Goal: Task Accomplishment & Management: Manage account settings

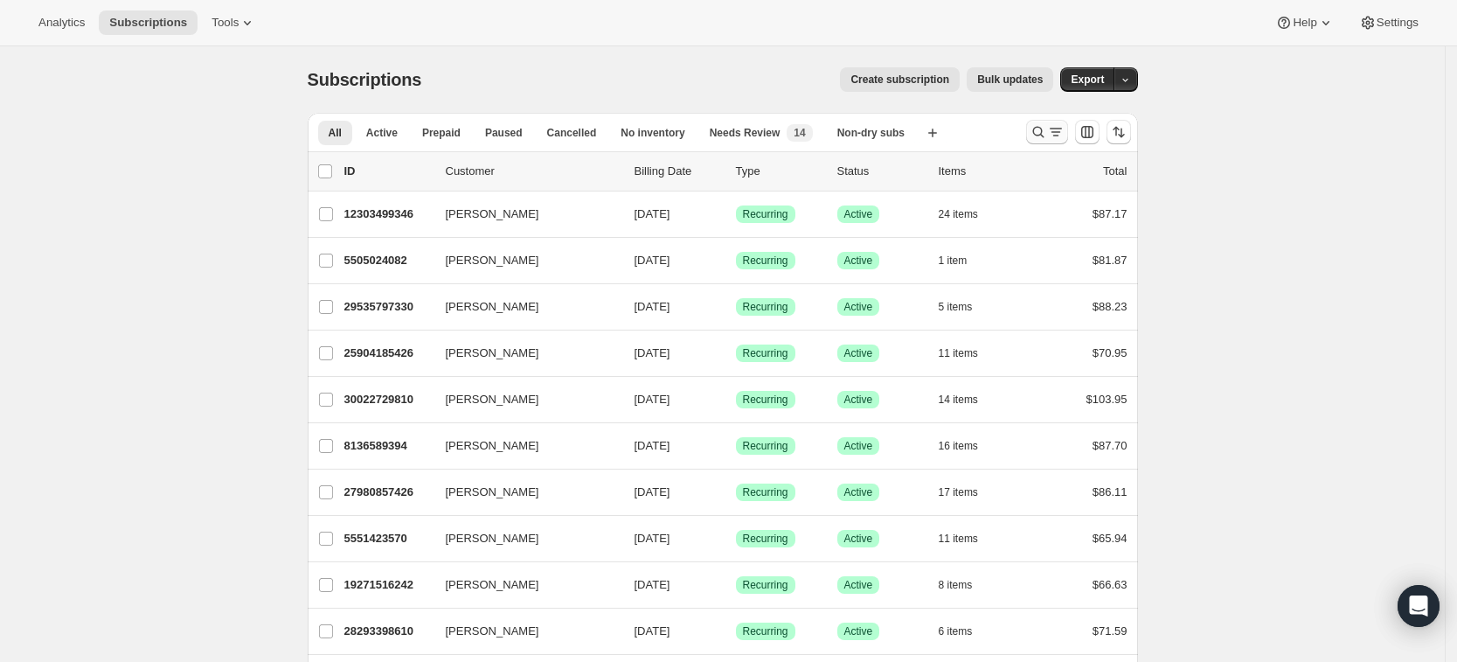
click at [1040, 143] on button "Search and filter results" at bounding box center [1047, 132] width 42 height 24
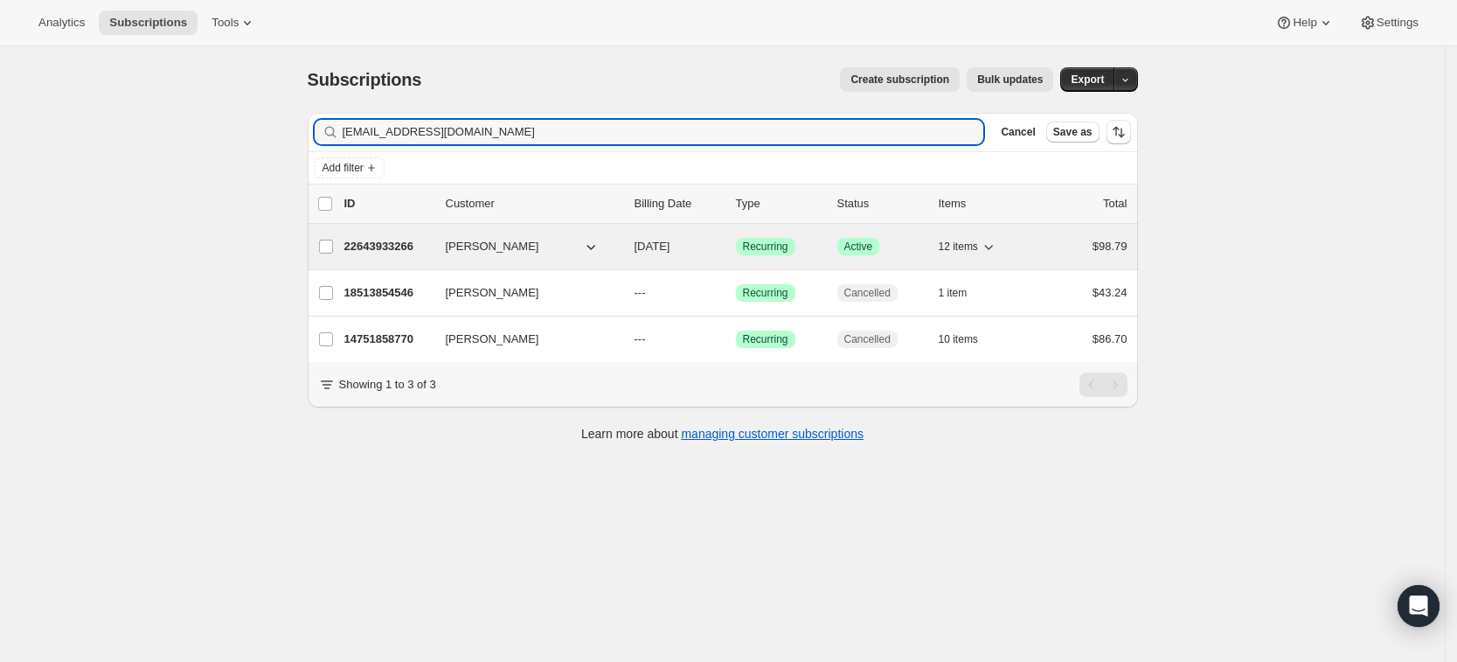
type input "[EMAIL_ADDRESS][DOMAIN_NAME]"
click at [395, 249] on p "22643933266" at bounding box center [387, 246] width 87 height 17
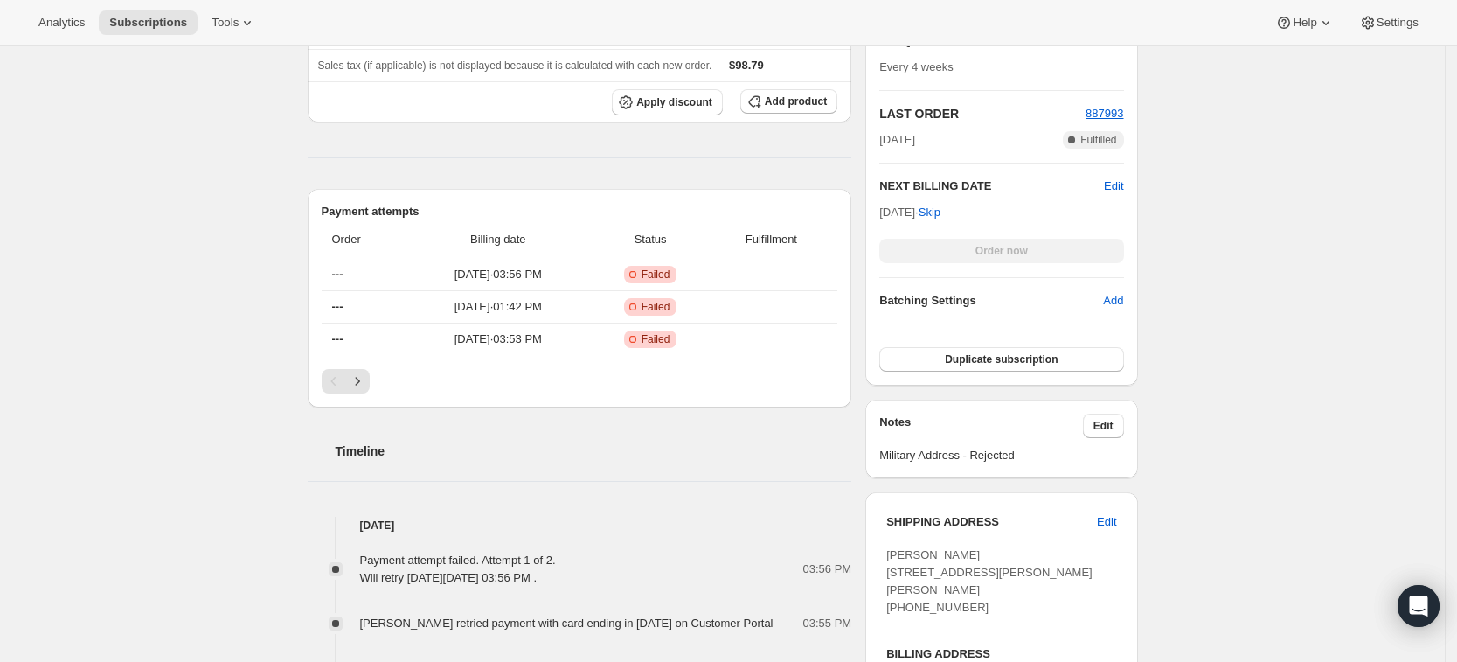
scroll to position [499, 0]
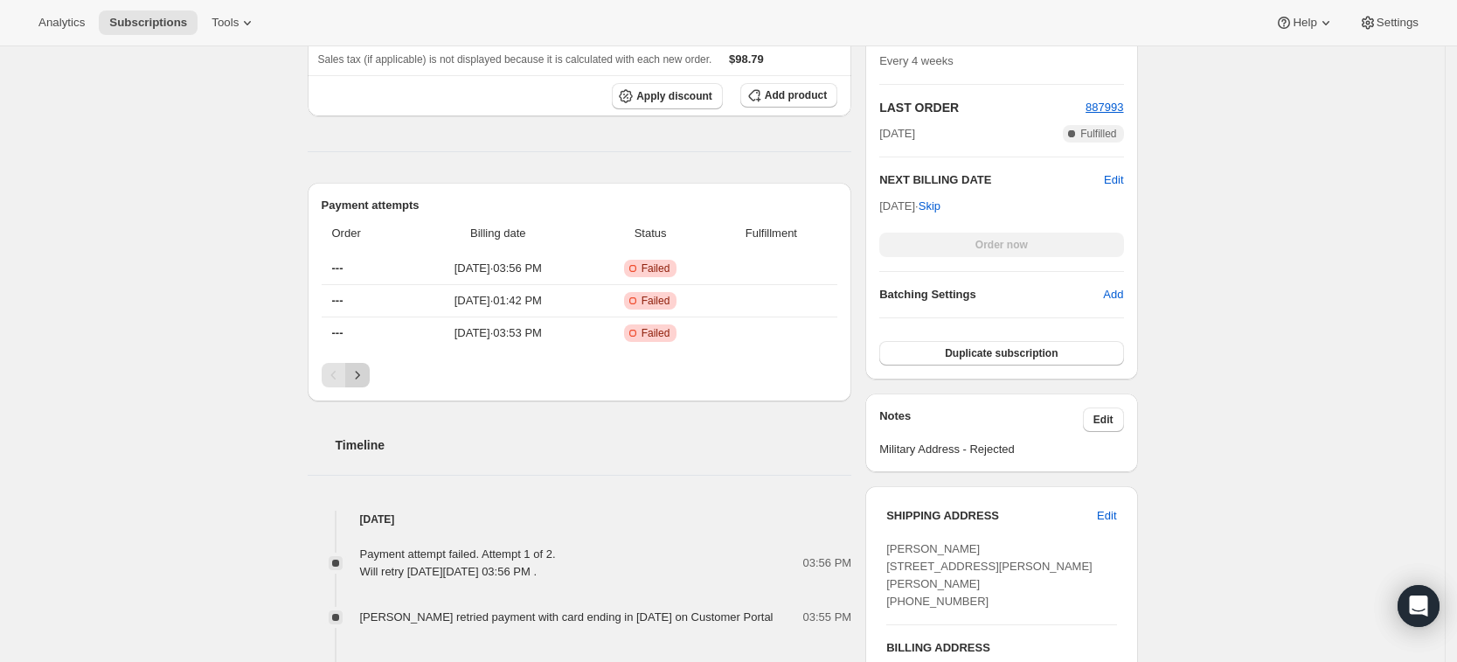
click at [364, 376] on icon "Next" at bounding box center [357, 374] width 17 height 17
click at [366, 374] on icon "Next" at bounding box center [357, 374] width 17 height 17
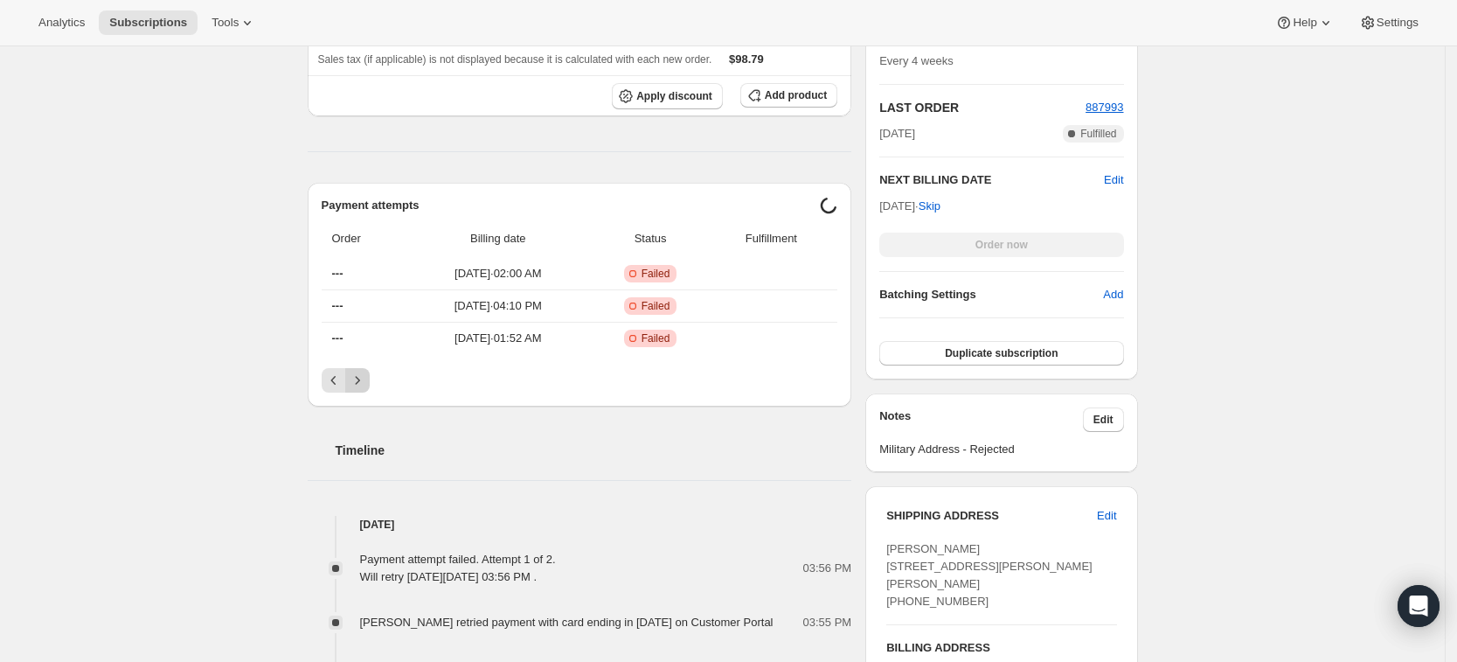
click at [366, 374] on icon "Next" at bounding box center [357, 379] width 17 height 17
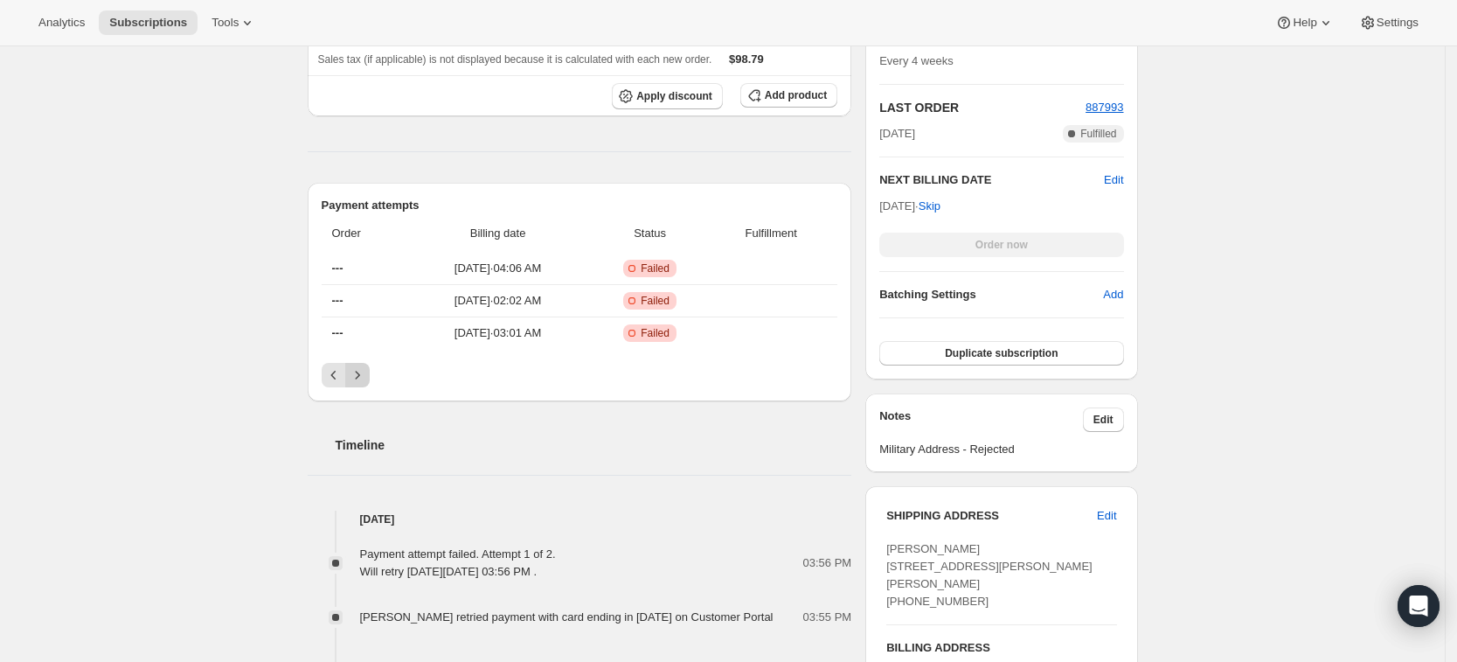
click at [366, 374] on icon "Next" at bounding box center [357, 374] width 17 height 17
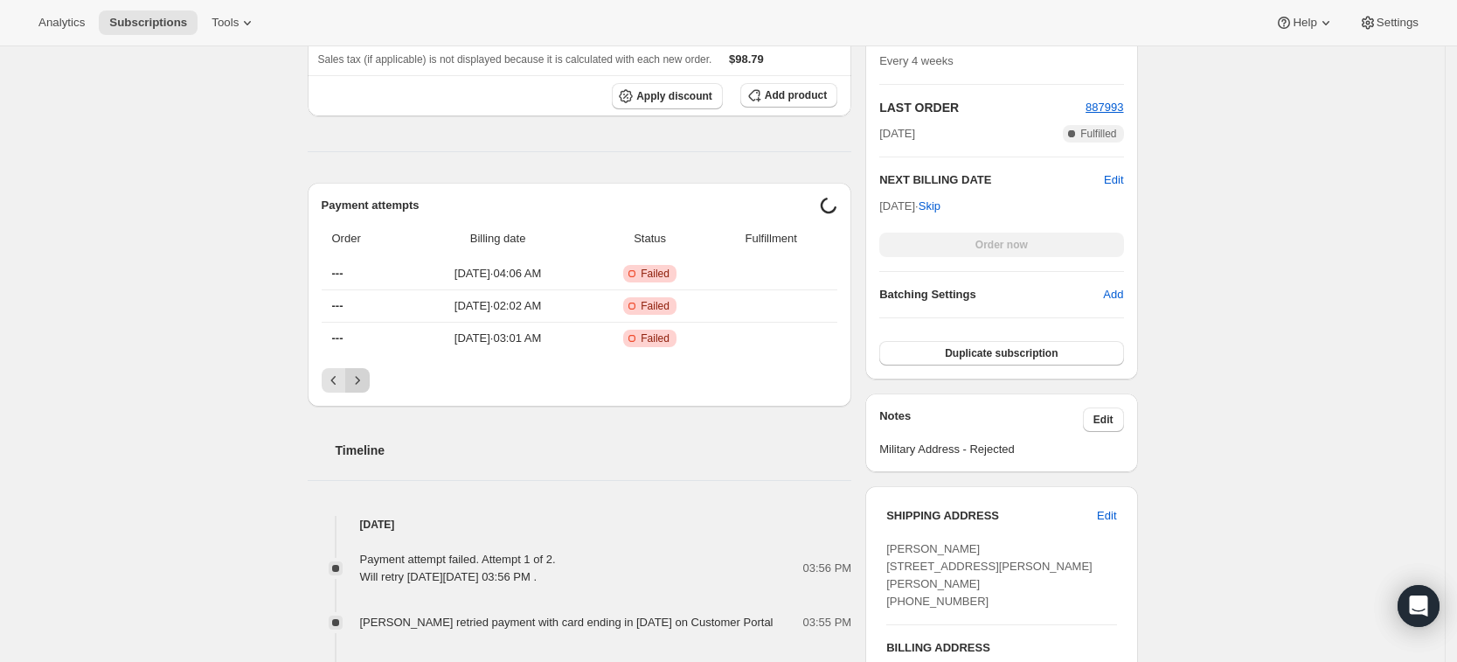
click at [366, 374] on icon "Next" at bounding box center [357, 379] width 17 height 17
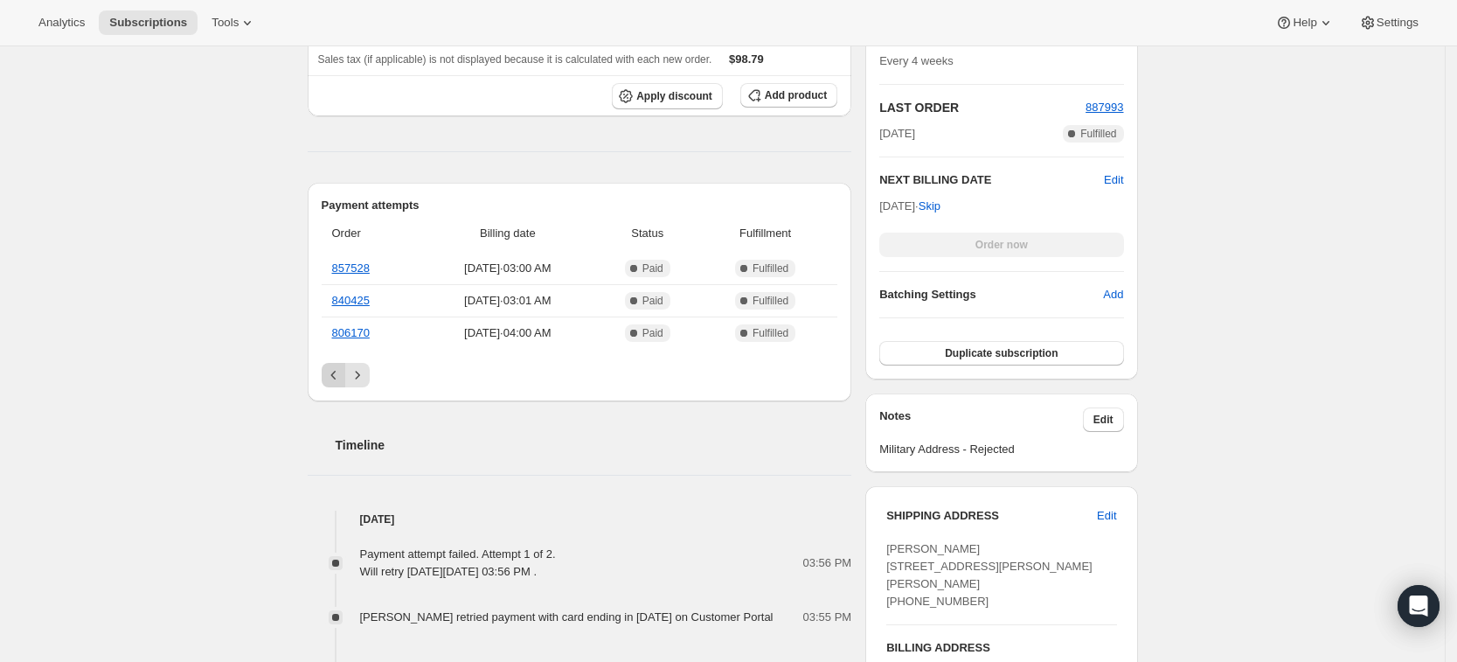
click at [336, 381] on icon "Previous" at bounding box center [333, 374] width 17 height 17
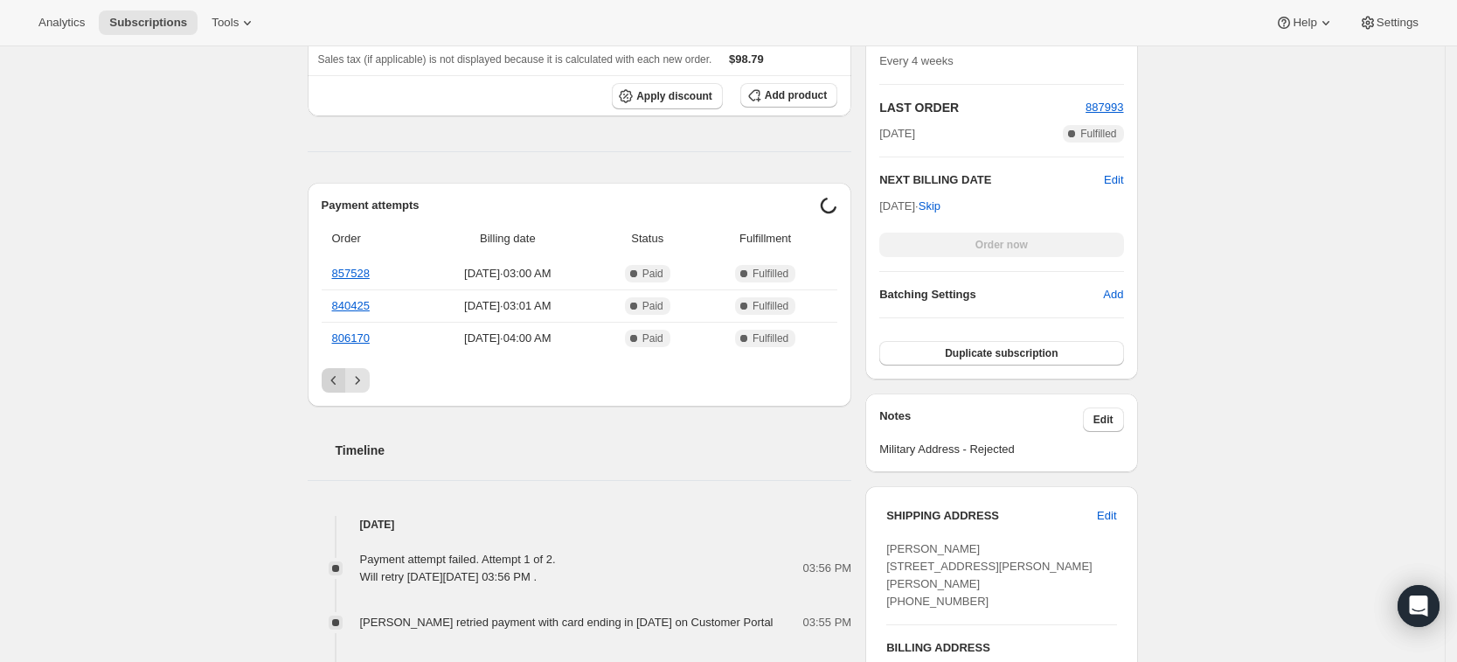
click at [336, 381] on icon "Previous" at bounding box center [333, 379] width 17 height 17
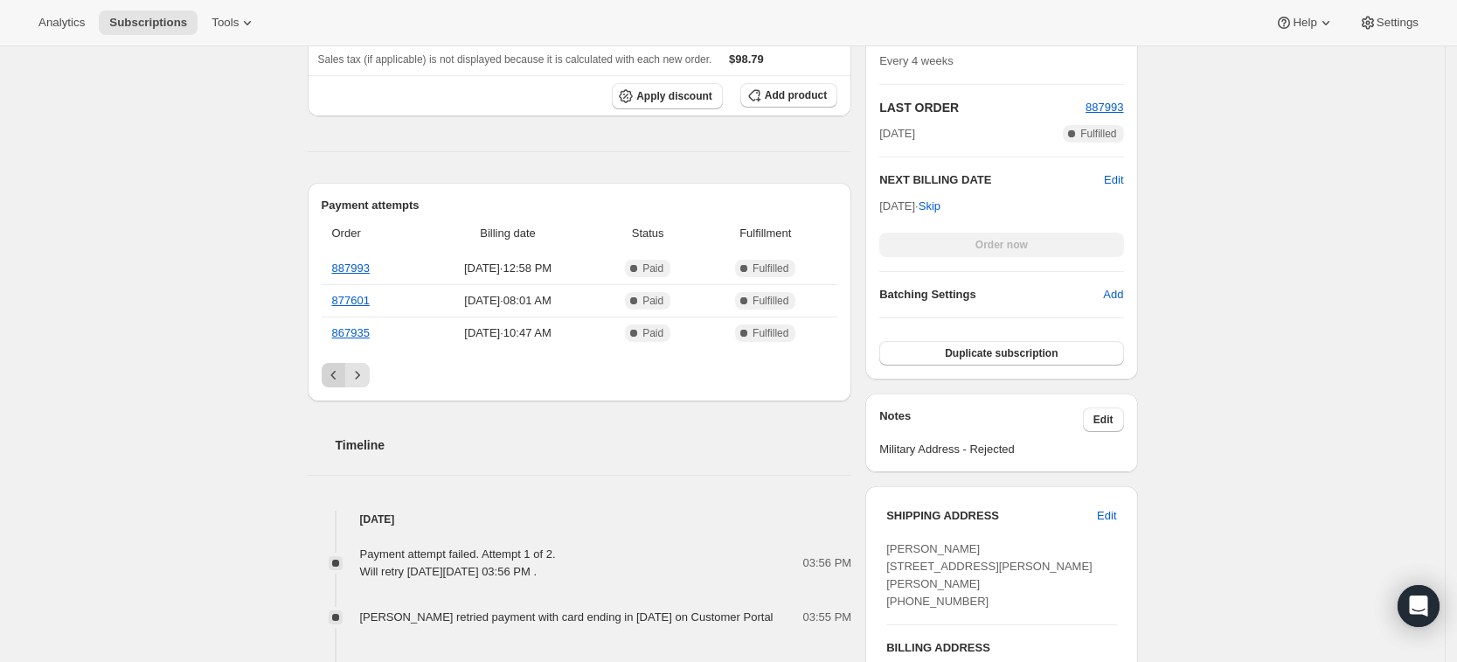
click at [336, 381] on icon "Previous" at bounding box center [333, 374] width 17 height 17
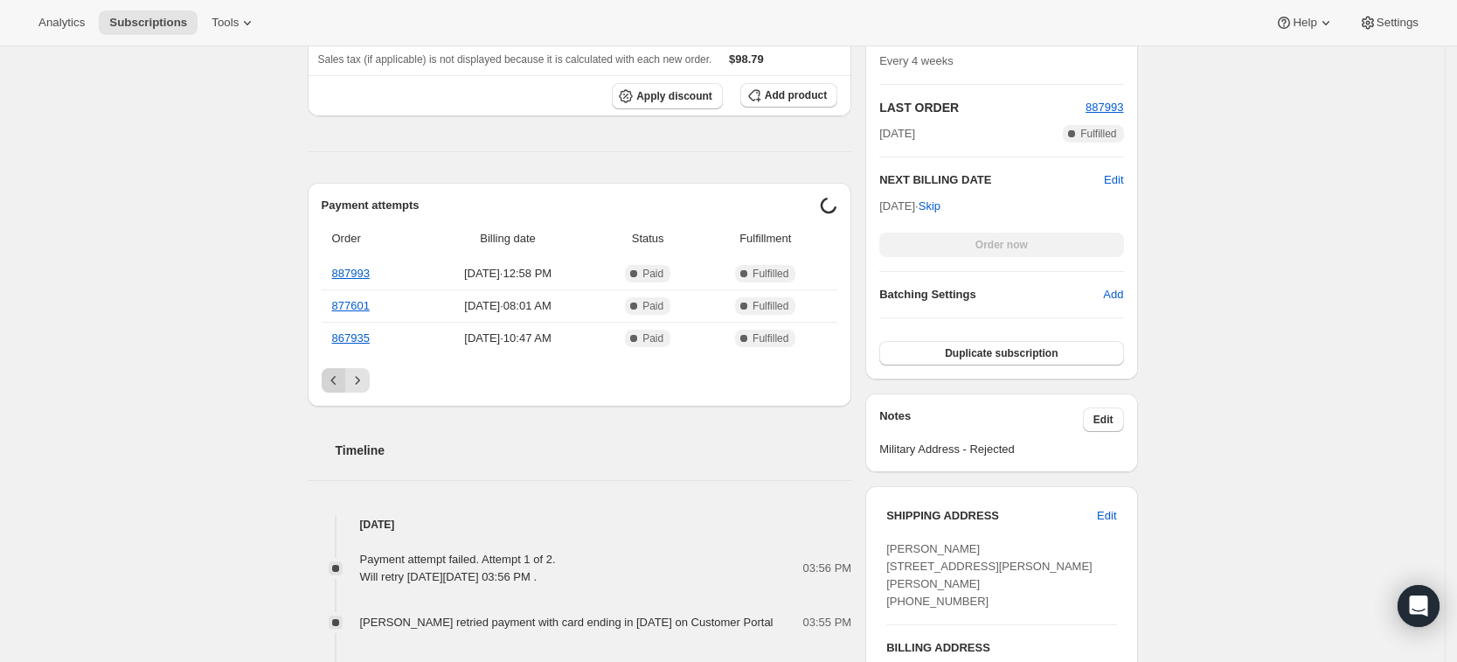
click at [336, 381] on icon "Previous" at bounding box center [333, 379] width 17 height 17
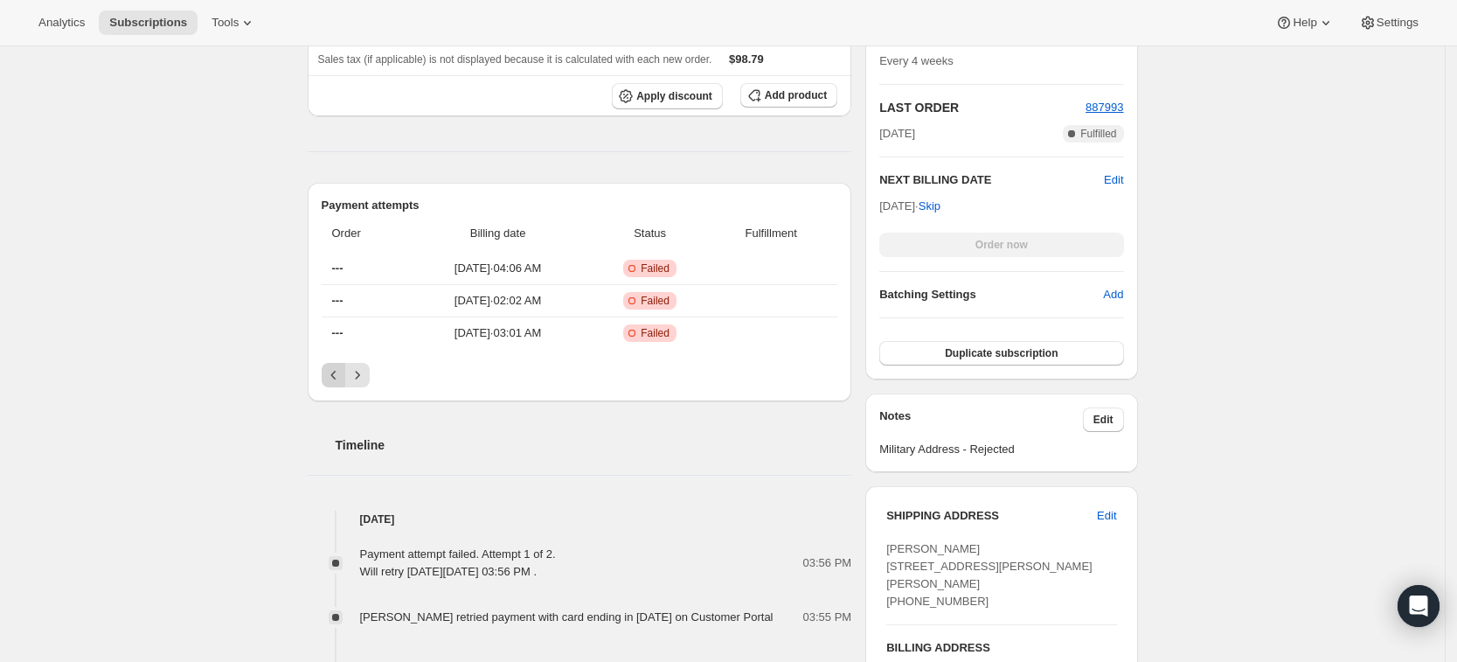
click at [336, 381] on icon "Previous" at bounding box center [333, 374] width 17 height 17
click at [336, 381] on div "Pagination" at bounding box center [334, 375] width 24 height 24
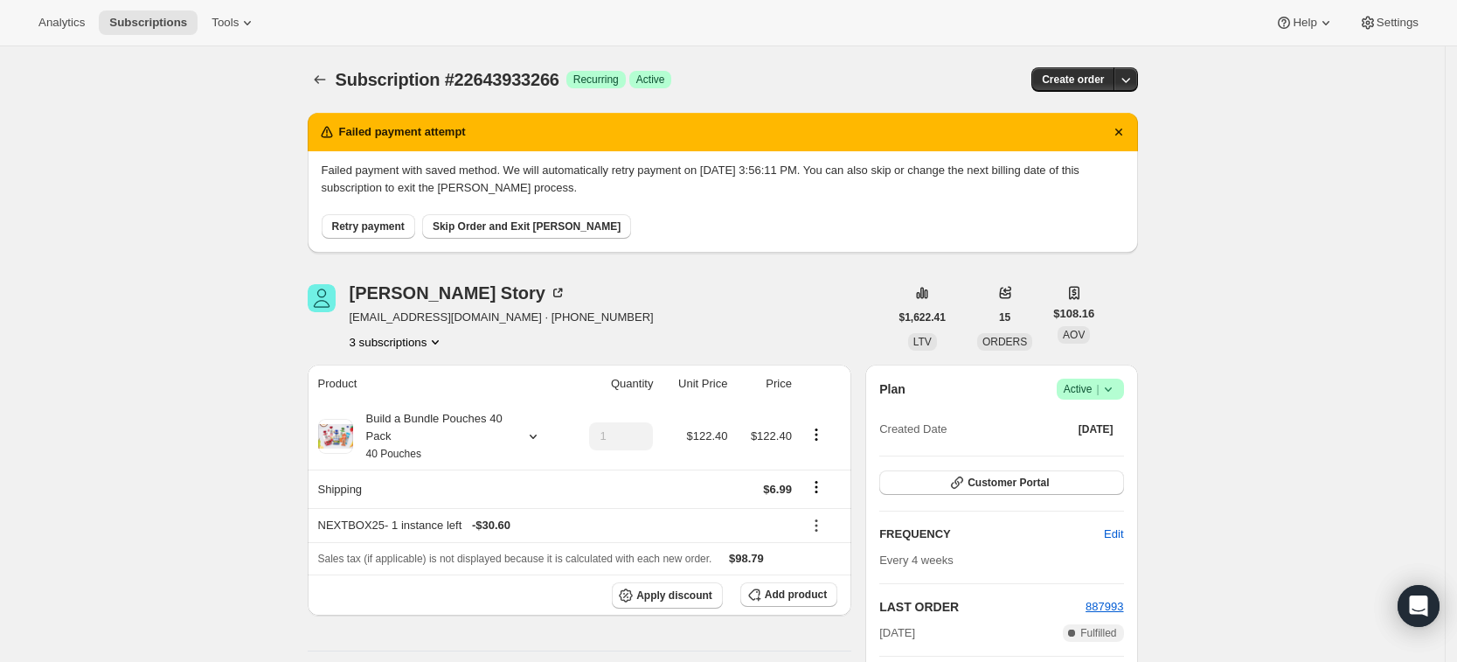
scroll to position [47, 0]
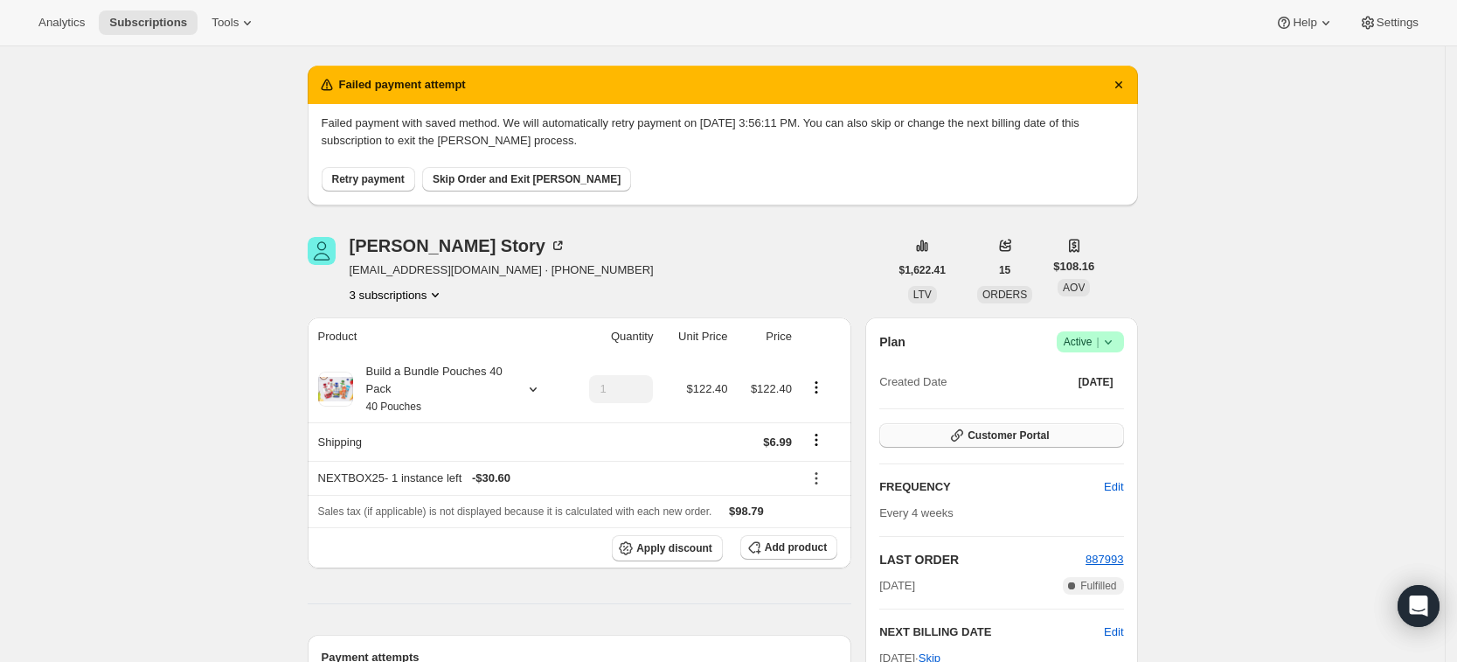
click at [1026, 437] on span "Customer Portal" at bounding box center [1007, 435] width 81 height 14
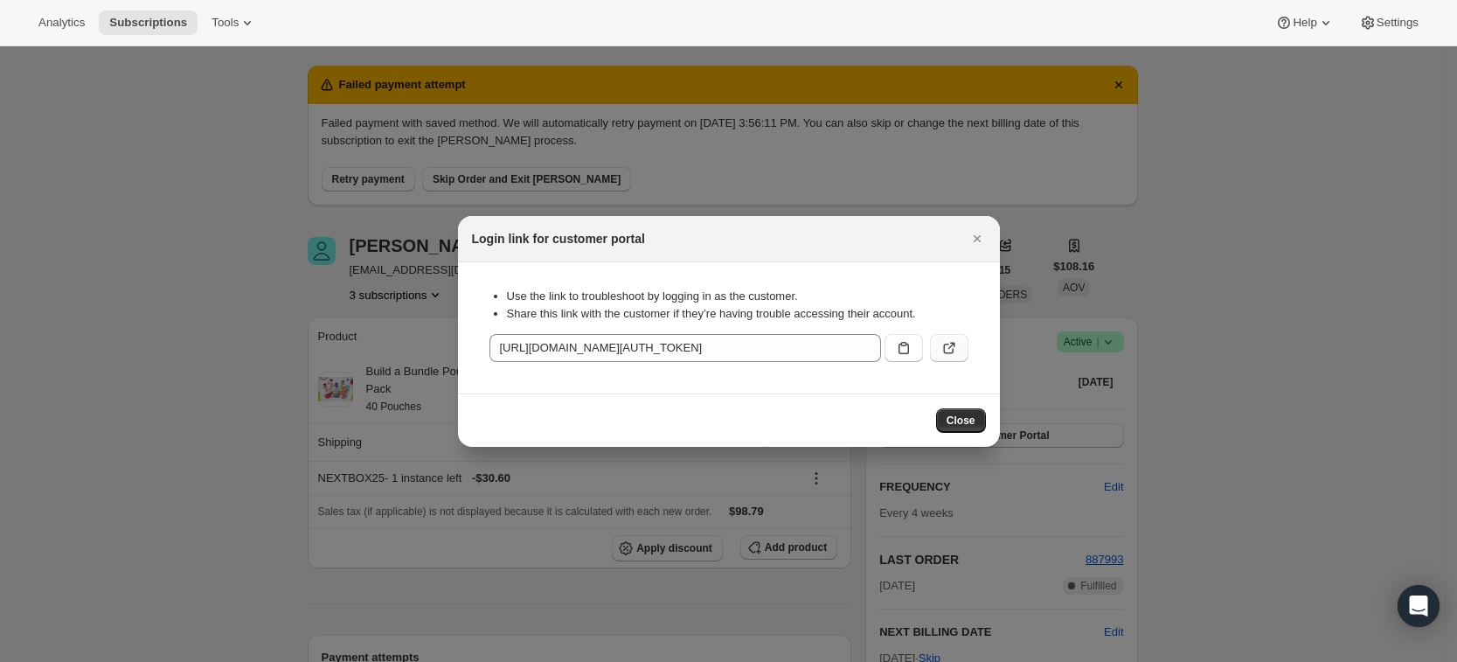
click at [950, 337] on button ":rcd:" at bounding box center [949, 348] width 38 height 28
